Goal: Communication & Community: Answer question/provide support

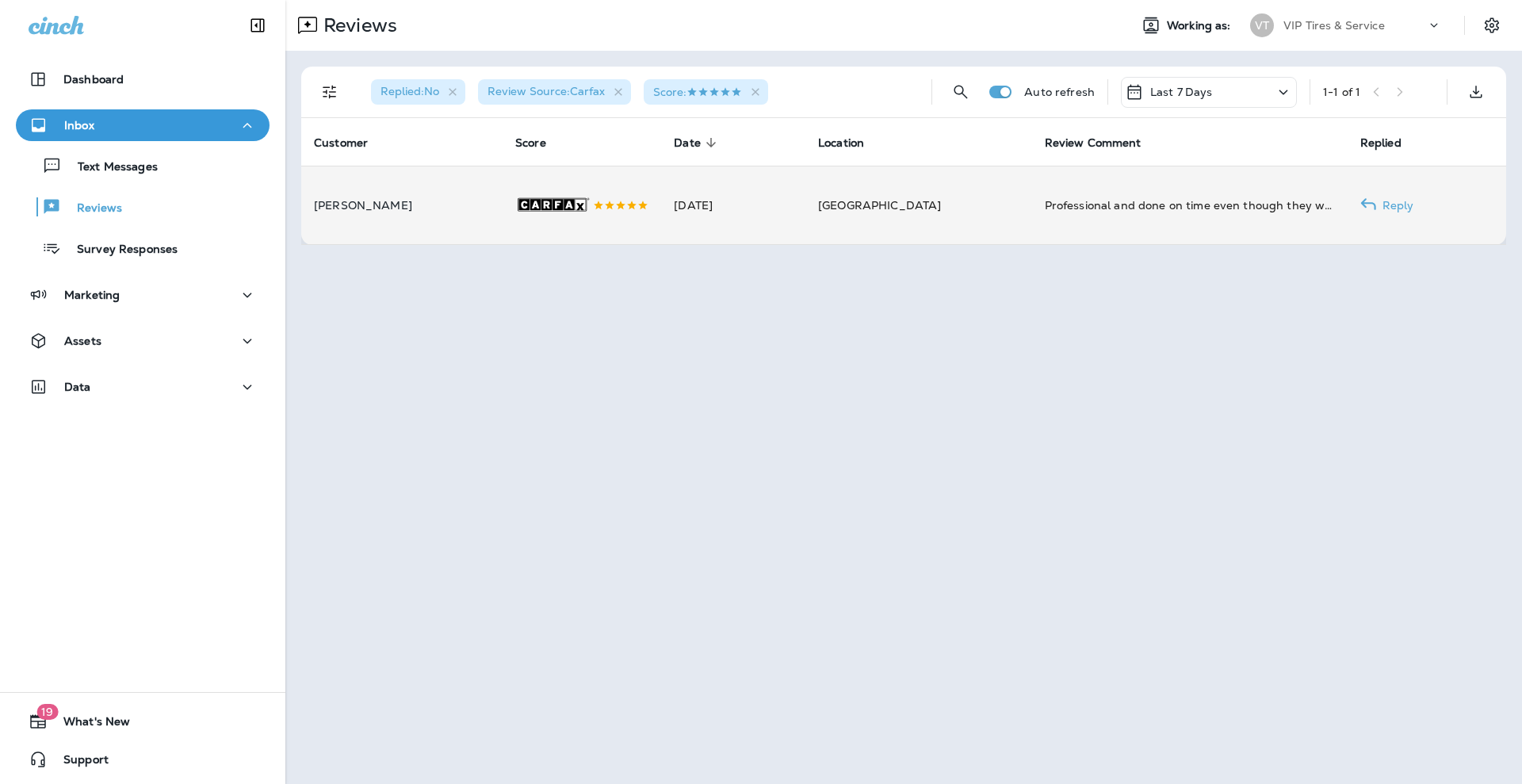
click at [805, 189] on td "[DATE]" at bounding box center [733, 204] width 144 height 79
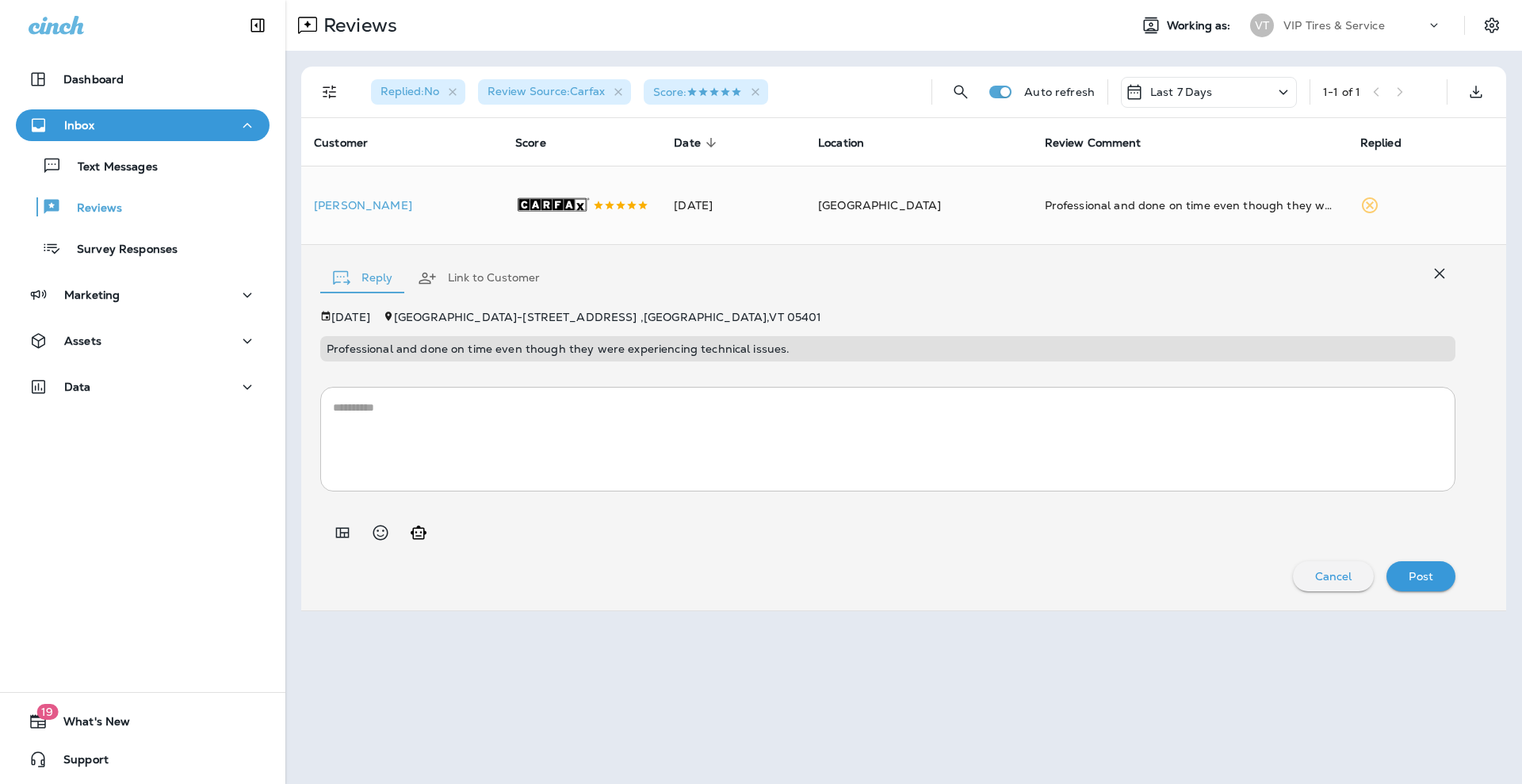
click at [337, 528] on icon "Add in a premade template" at bounding box center [342, 532] width 19 height 19
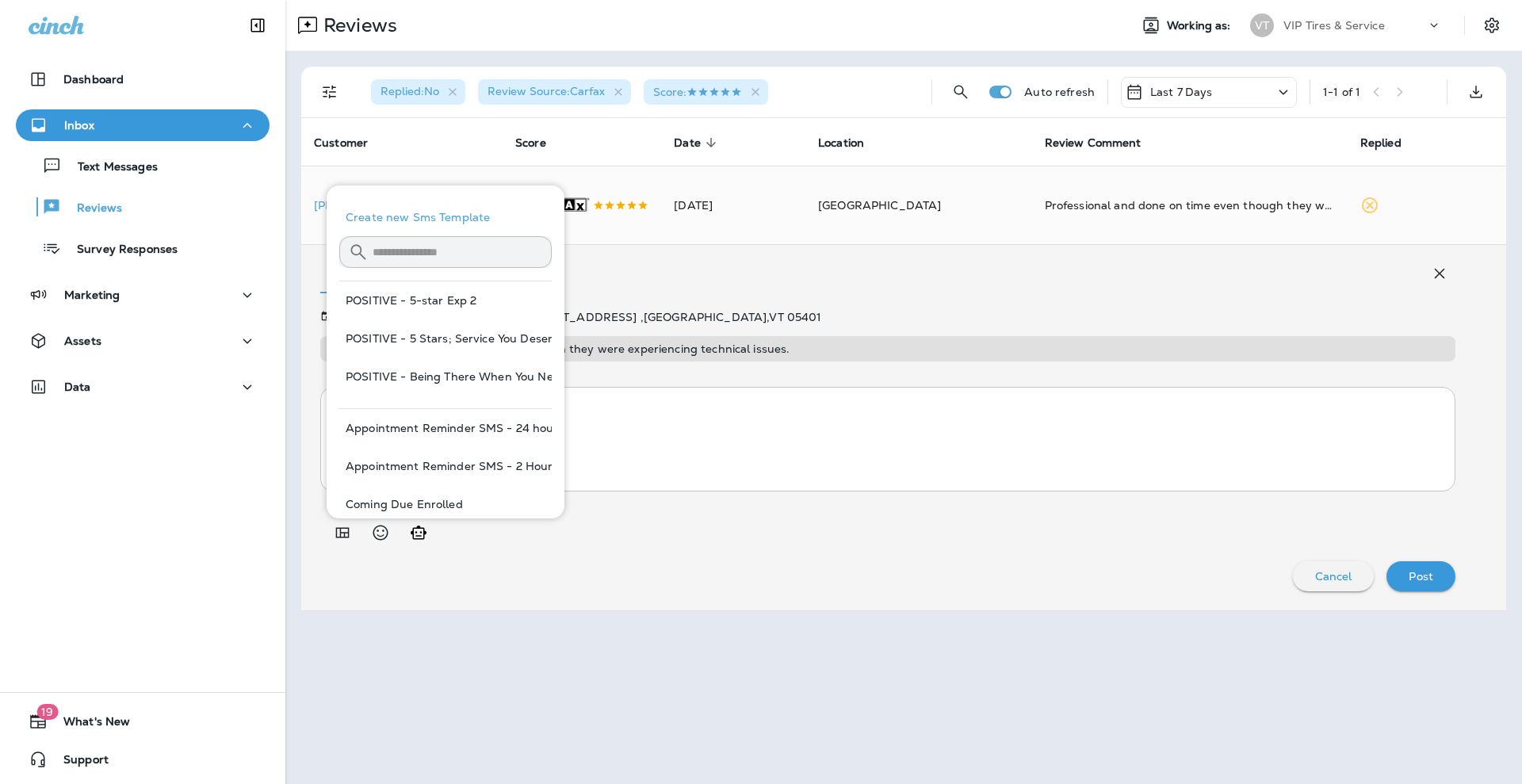
click at [488, 297] on button "POSITIVE - 5-star Exp 2" at bounding box center [445, 300] width 213 height 38
type textarea "**********"
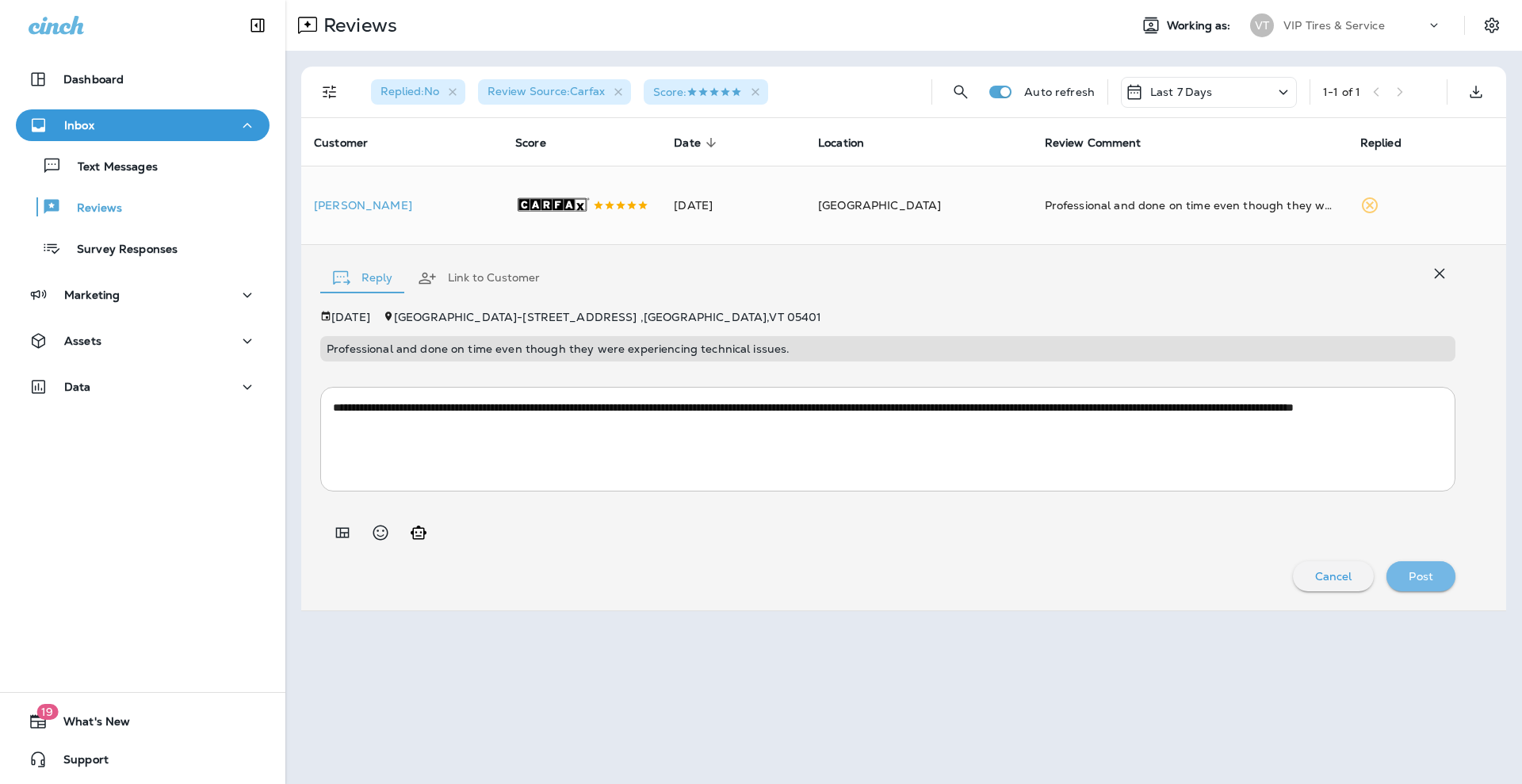
click at [1428, 581] on p "Post" at bounding box center [1421, 576] width 25 height 12
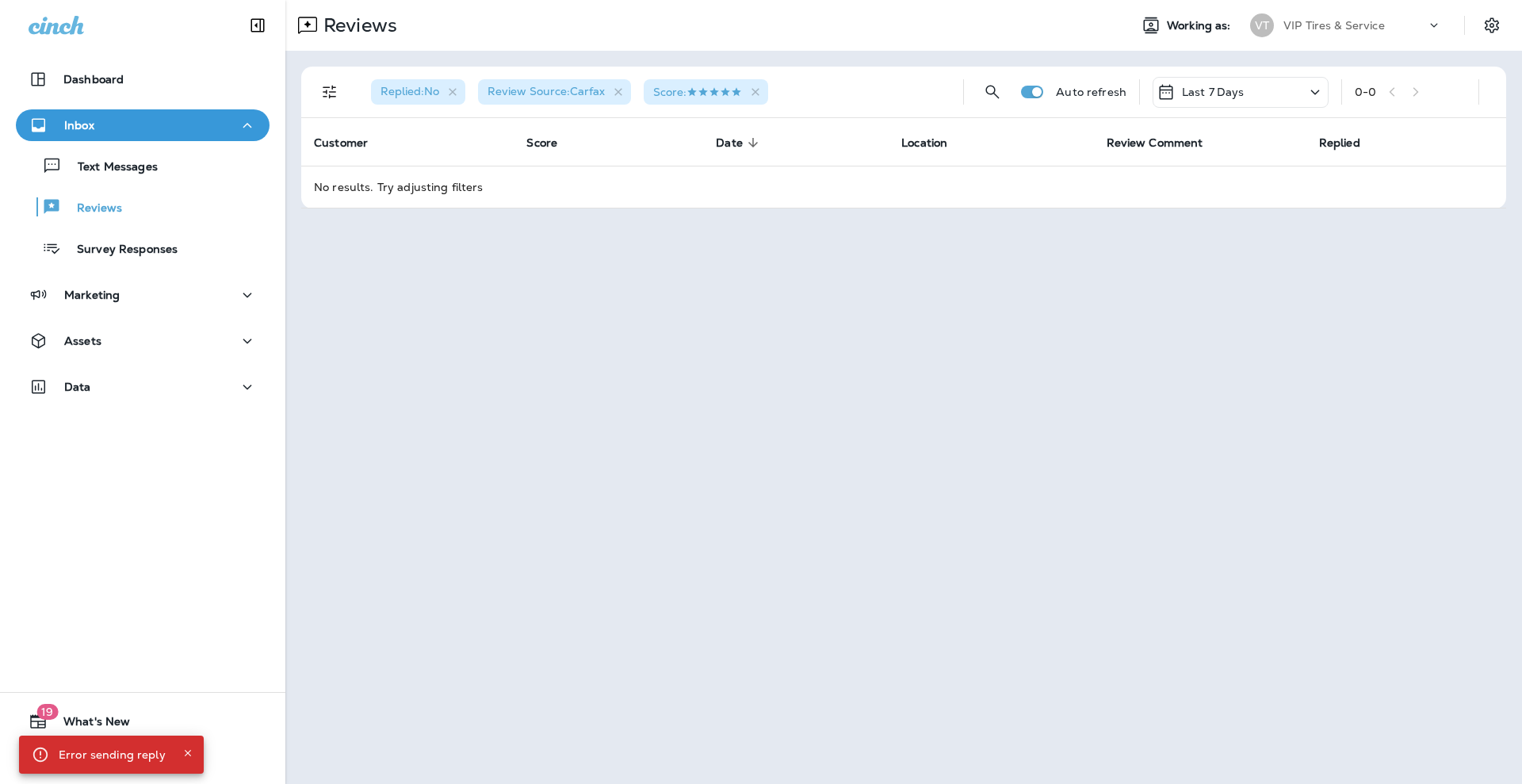
click at [975, 267] on div "Reviews Working as: VT VIP Tires & Service Replied : No Review Source : Carfax …" at bounding box center [903, 392] width 1237 height 784
click at [1060, 416] on div "Reviews Working as: VT VIP Tires & Service Replied : No Review Source : Carfax …" at bounding box center [903, 392] width 1237 height 784
click at [954, 276] on div "Reviews Working as: VT VIP Tires & Service Replied : No Review Source : Carfax …" at bounding box center [903, 392] width 1237 height 784
